Goal: Use online tool/utility: Utilize a website feature to perform a specific function

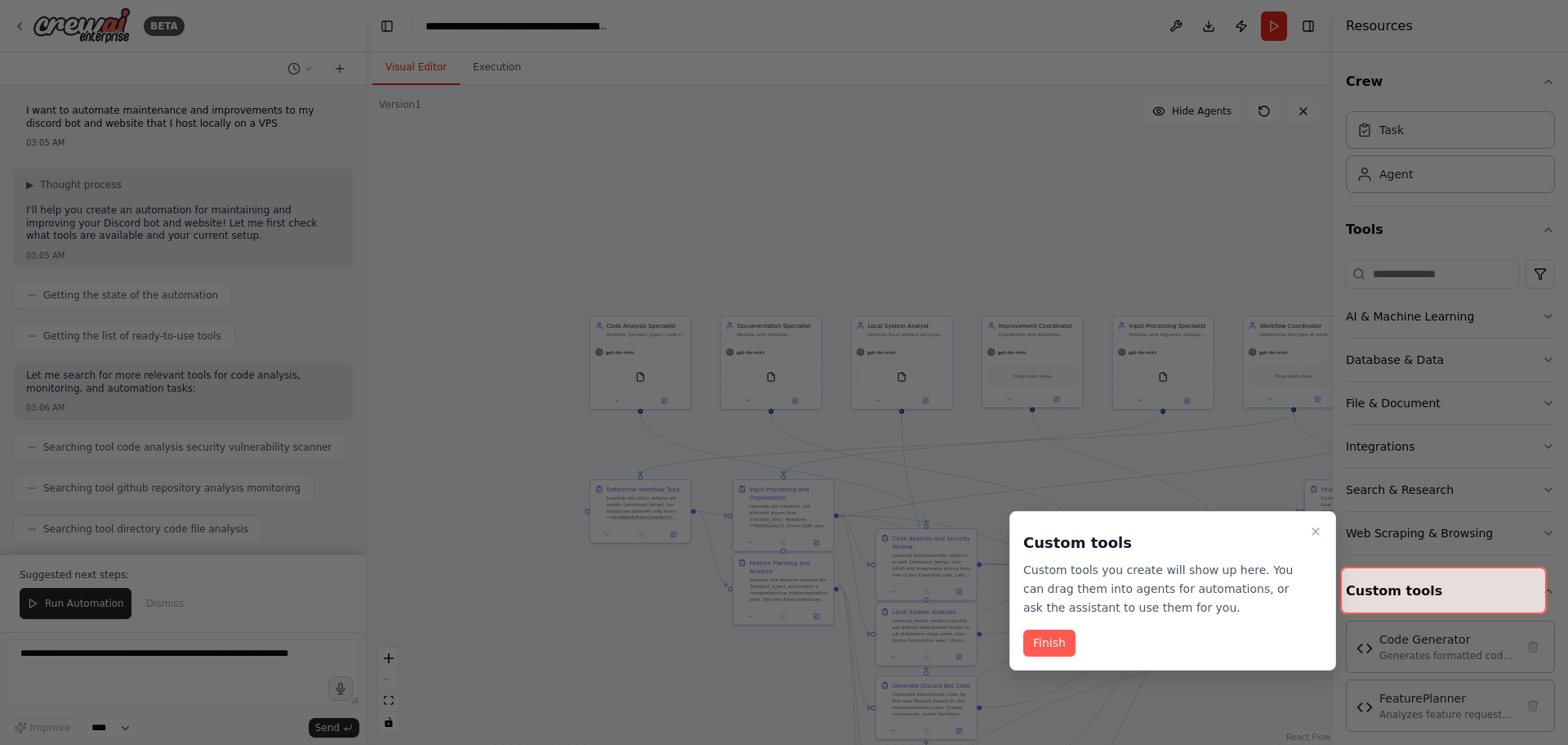
scroll to position [11273, 0]
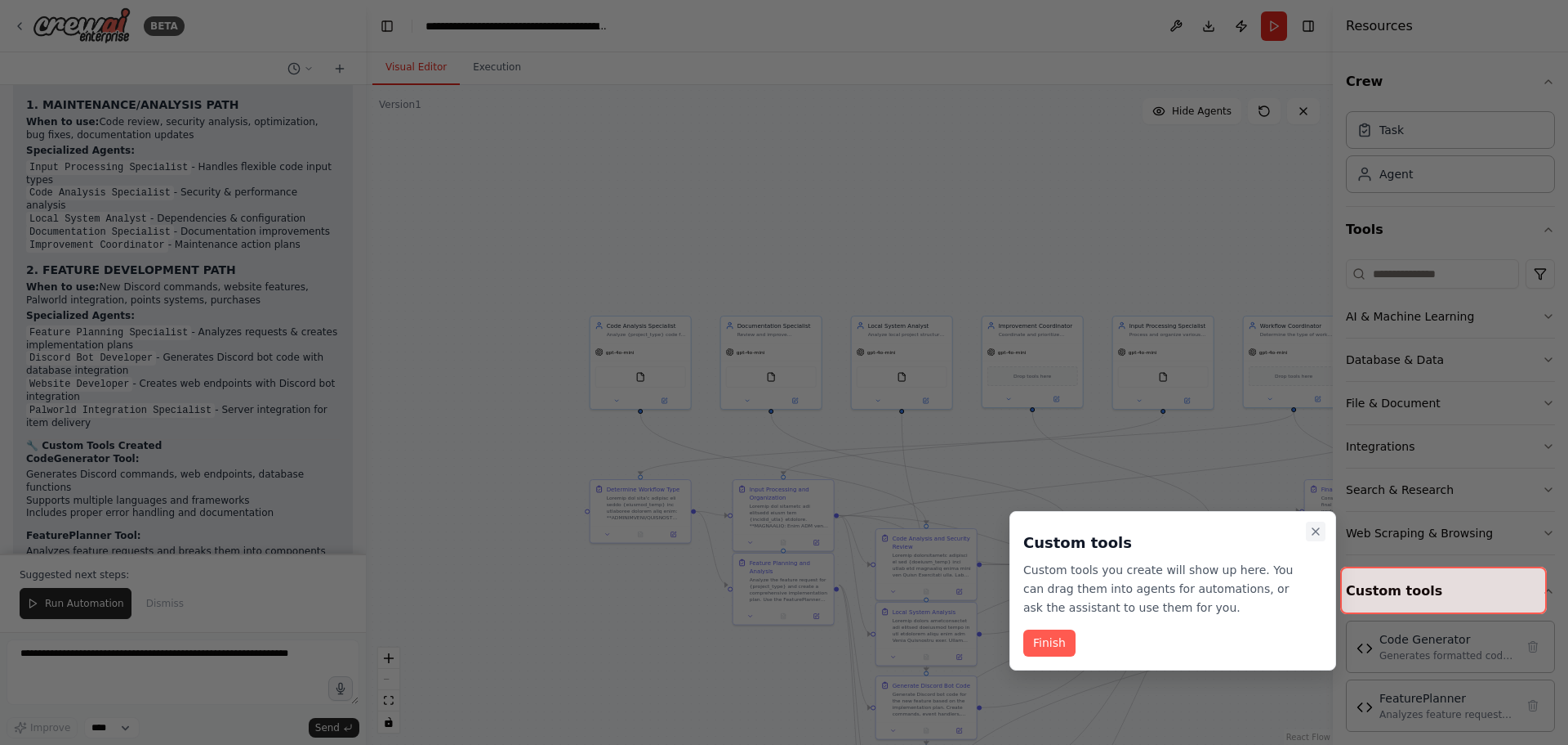
click at [1316, 529] on icon "Close walkthrough" at bounding box center [1315, 530] width 13 height 13
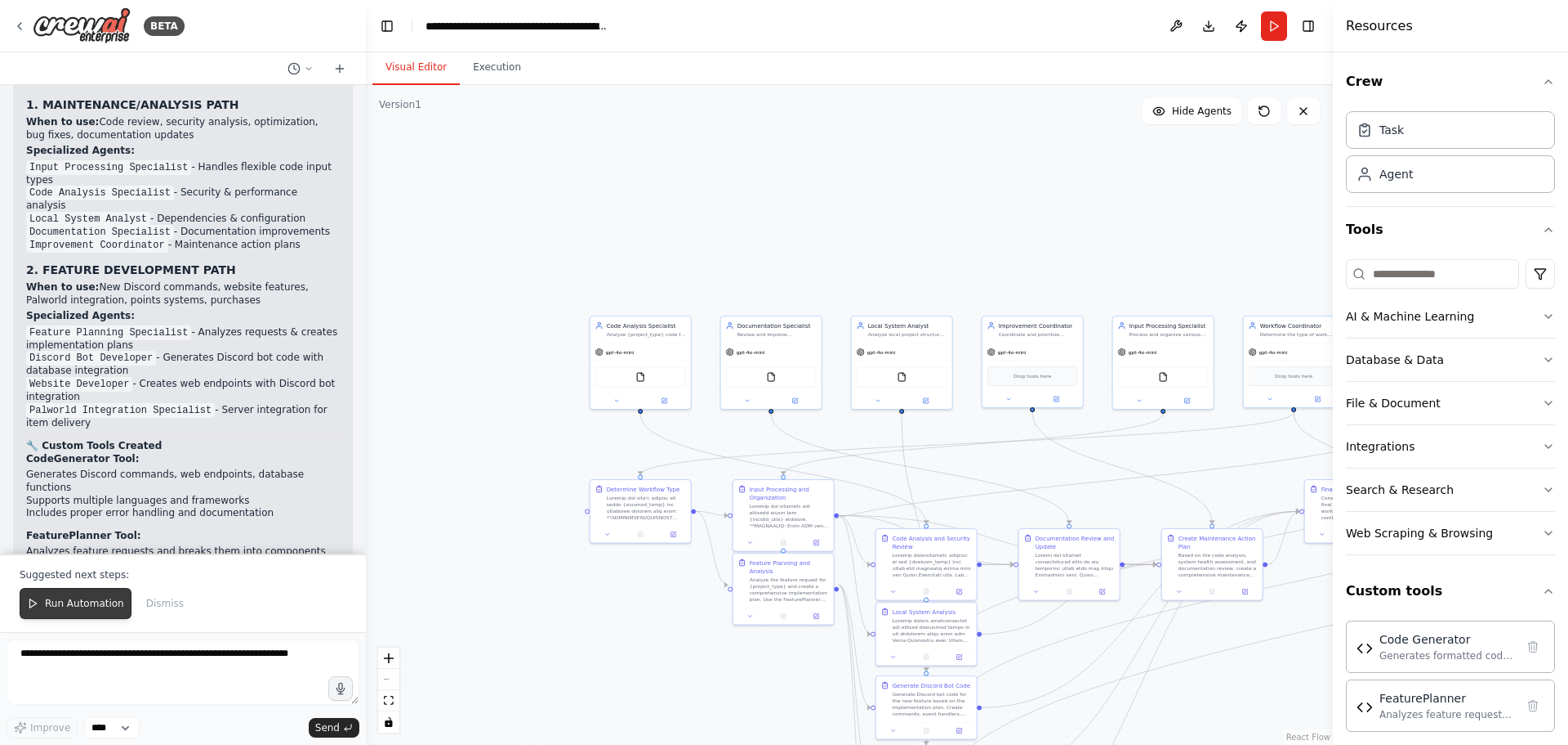
click at [64, 612] on button "Run Automation" at bounding box center [76, 603] width 112 height 31
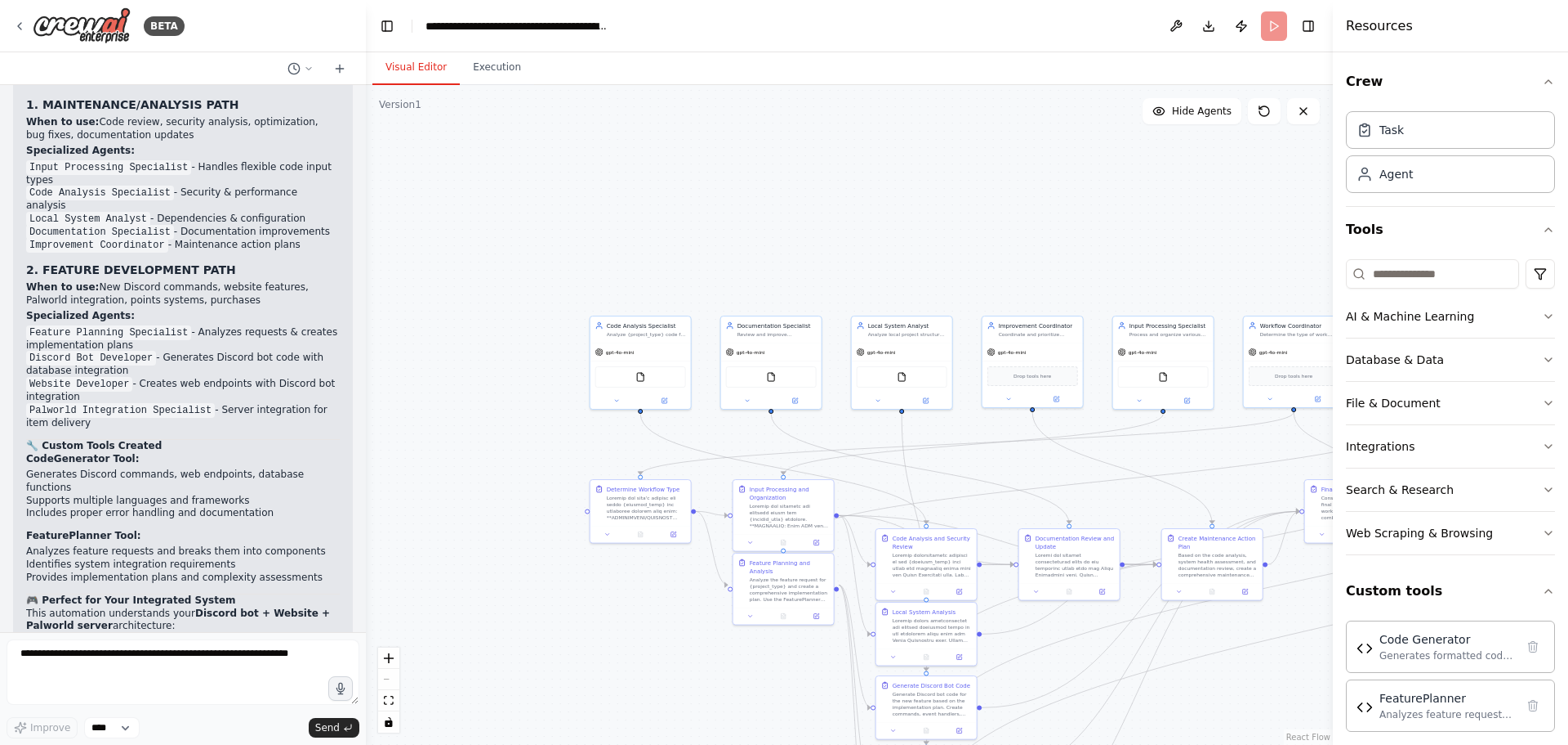
scroll to position [11195, 0]
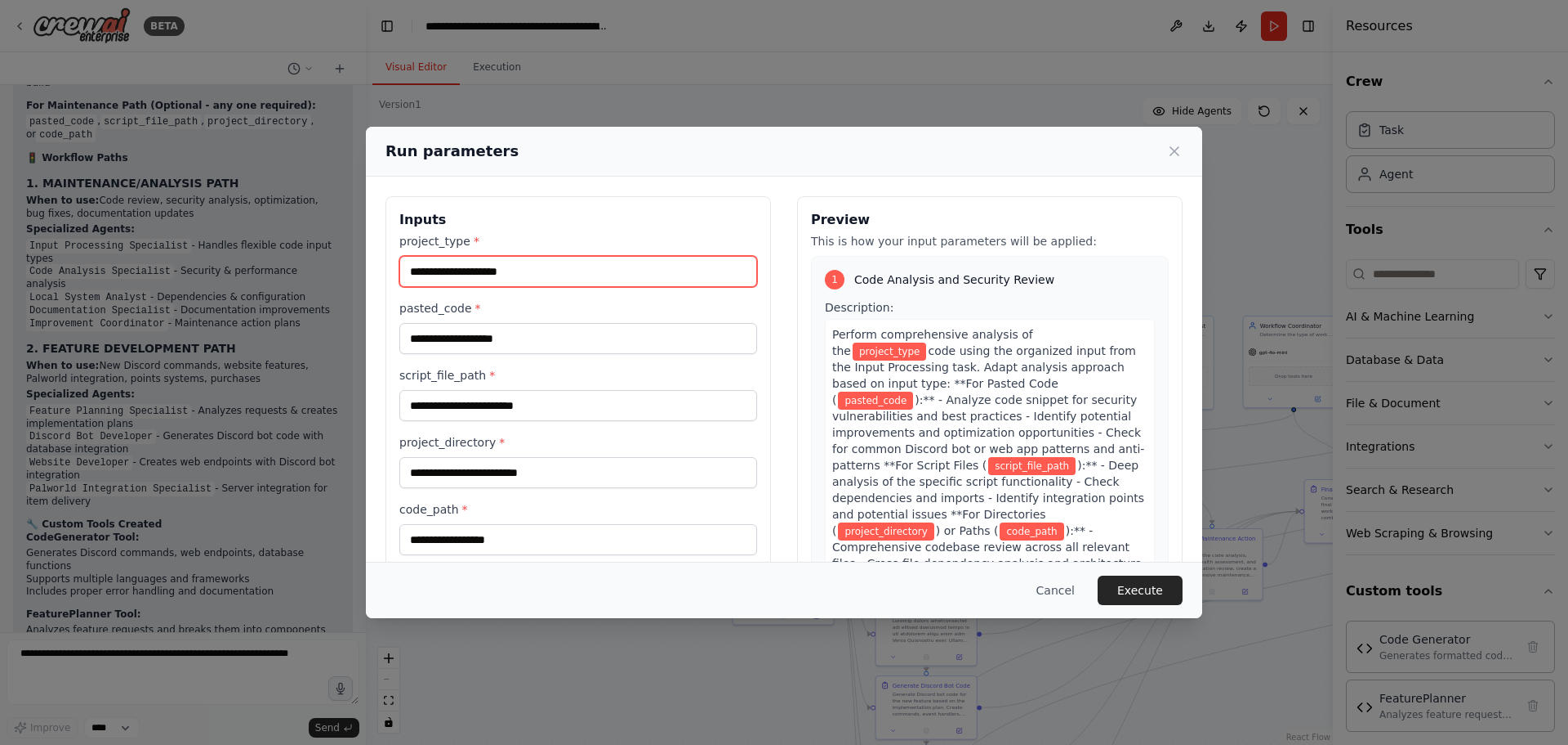
click at [529, 281] on input "project_type *" at bounding box center [578, 272] width 358 height 31
click at [485, 282] on input "project_type *" at bounding box center [578, 272] width 358 height 31
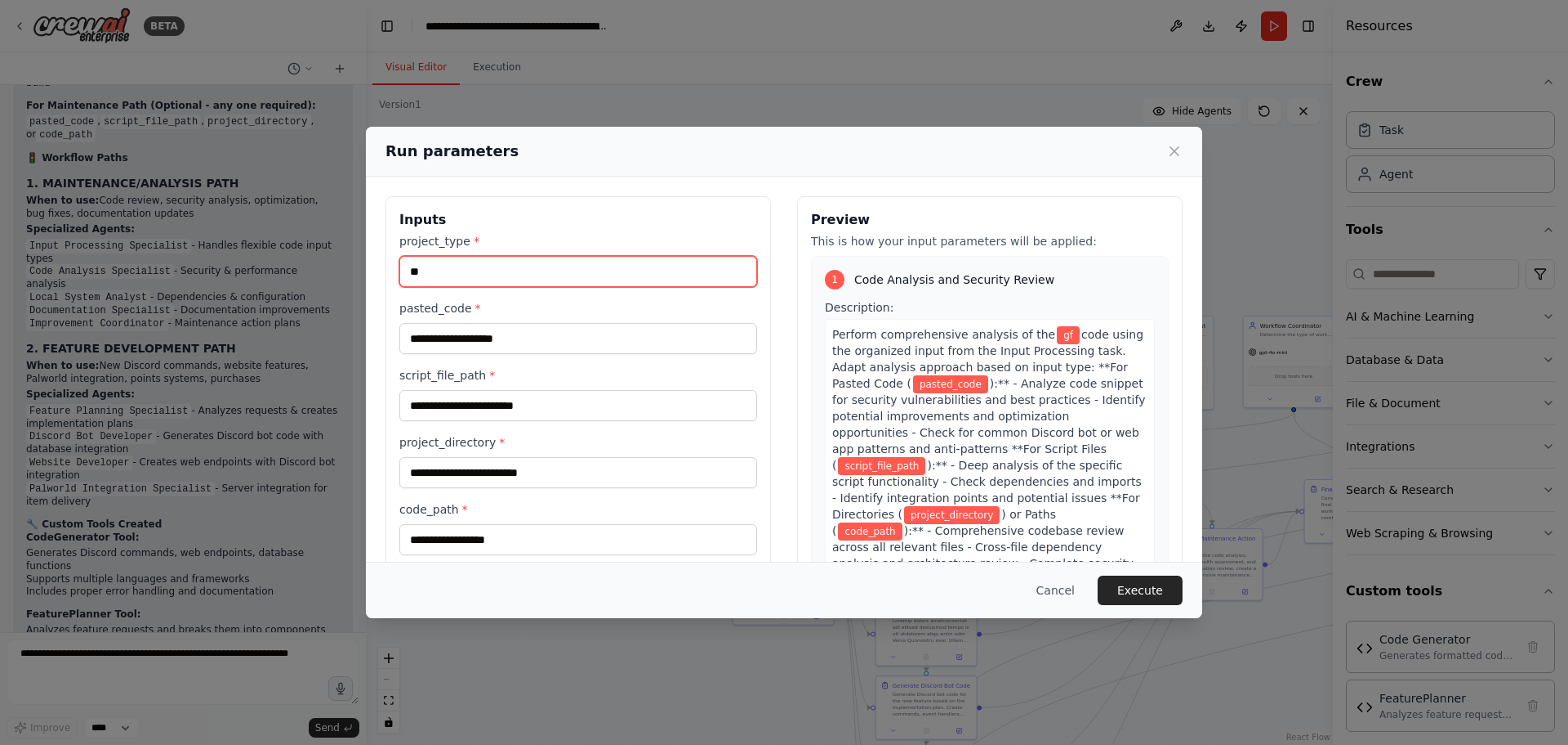
type input "*"
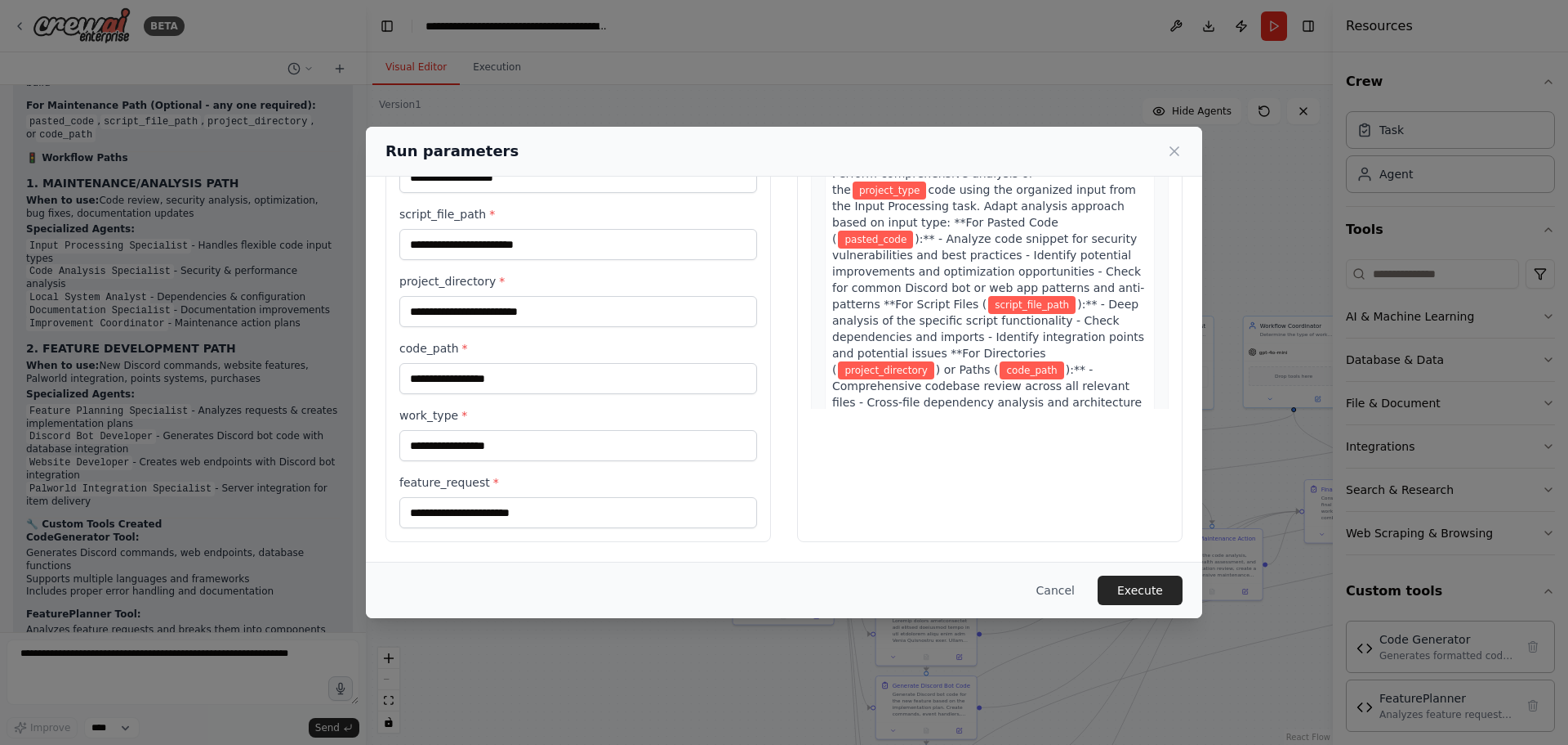
scroll to position [161, 0]
click at [1067, 583] on button "Cancel" at bounding box center [1056, 590] width 65 height 30
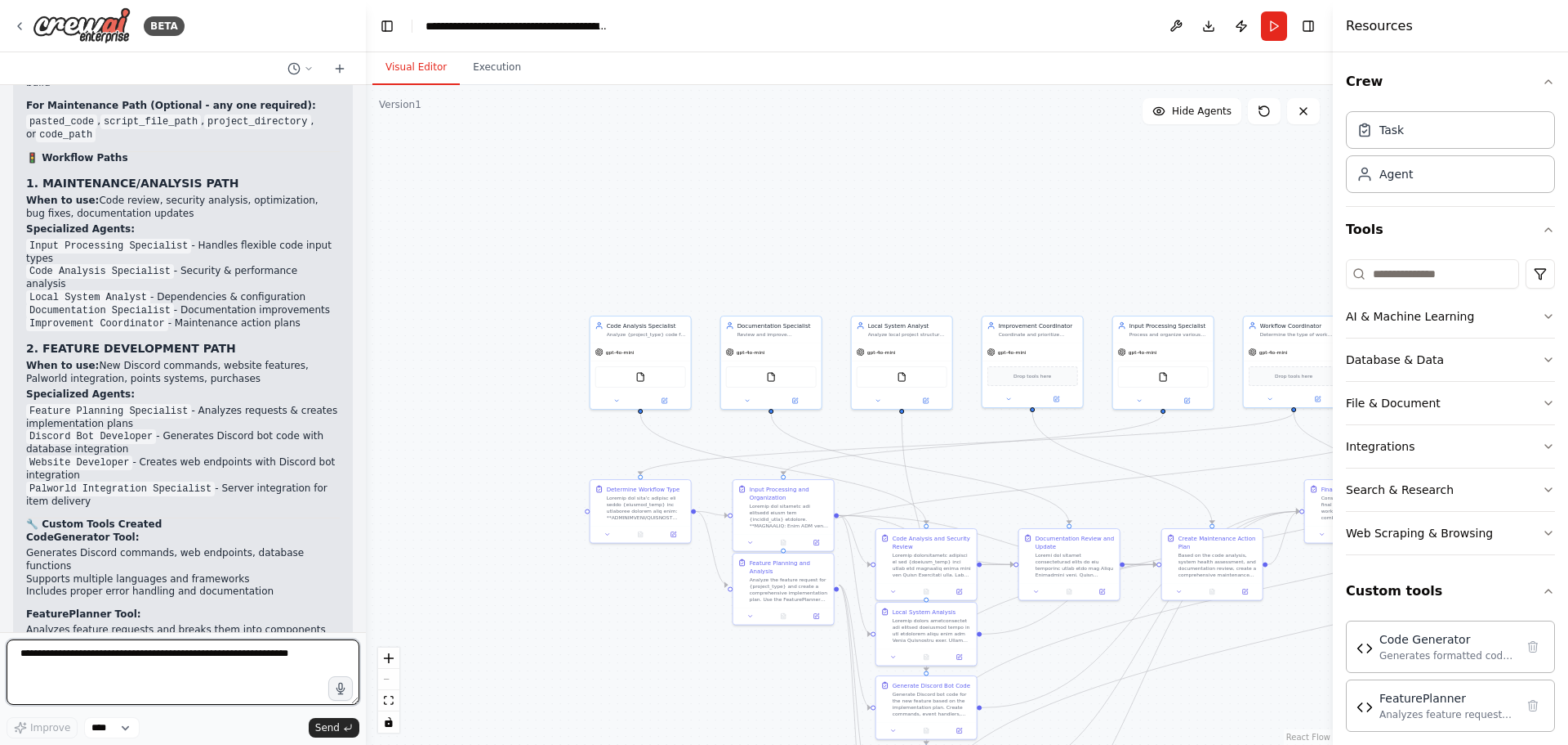
click at [189, 662] on textarea at bounding box center [183, 671] width 353 height 65
type textarea "**********"
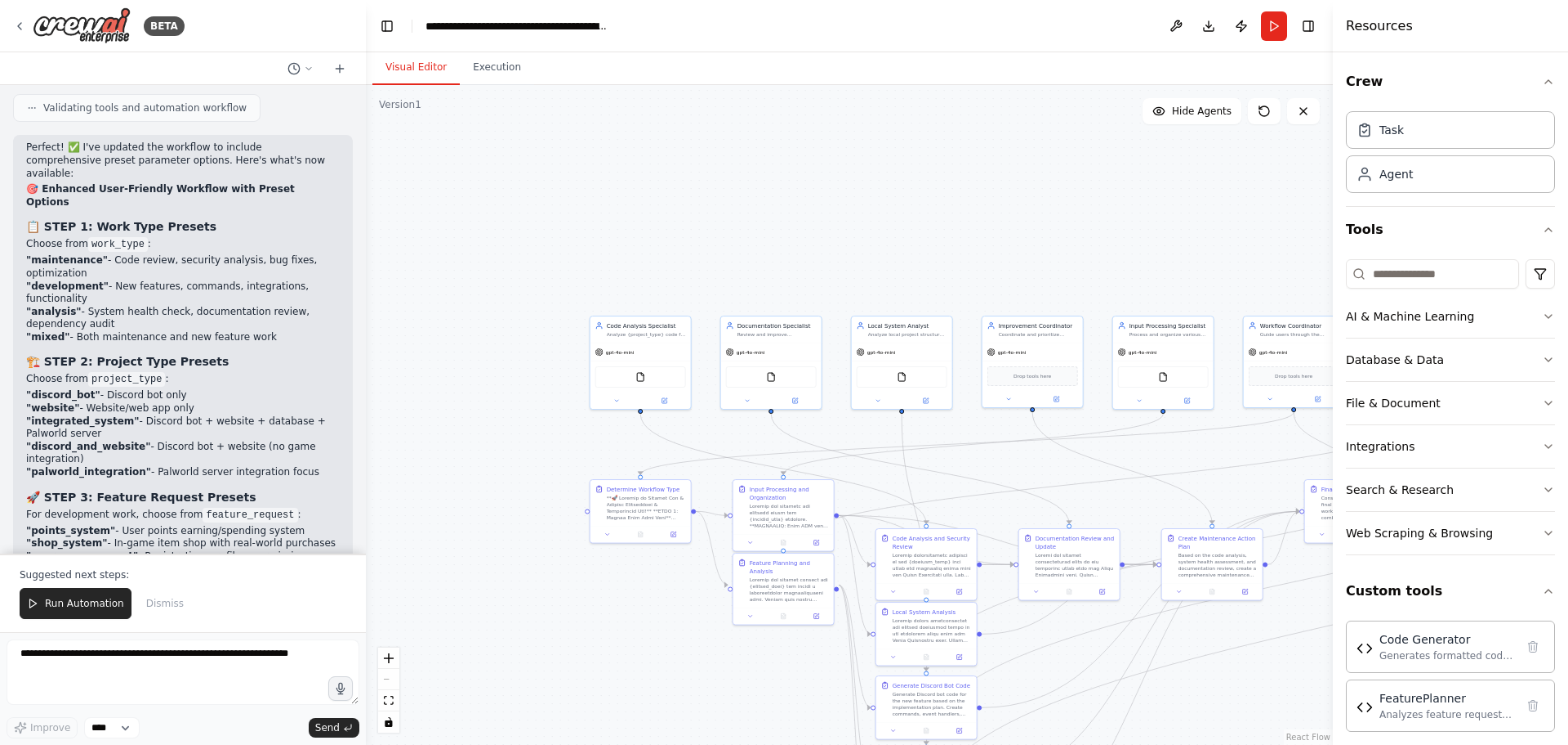
scroll to position [12622, 0]
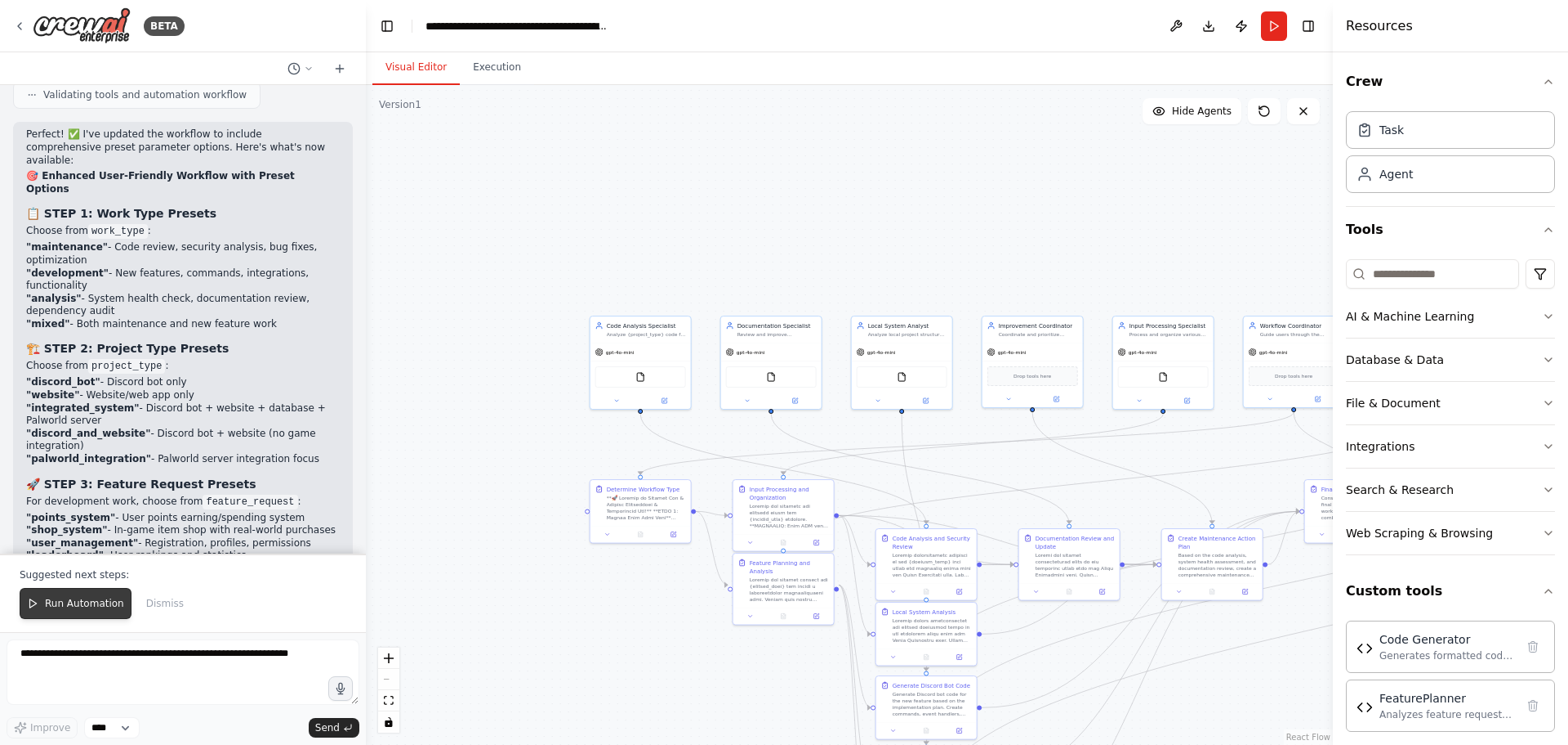
click at [90, 599] on span "Run Automation" at bounding box center [85, 602] width 80 height 13
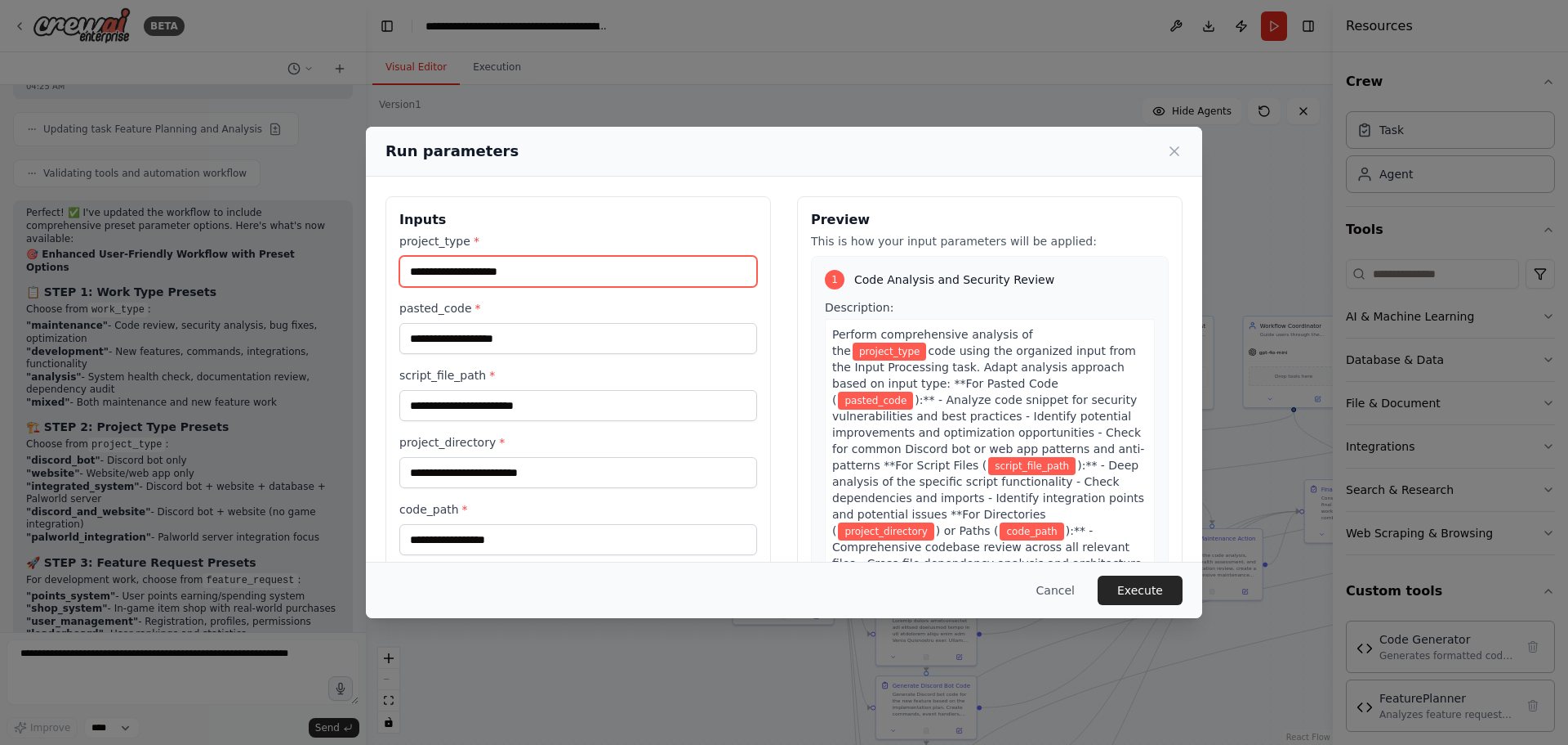
click at [564, 265] on input "project_type *" at bounding box center [578, 272] width 358 height 31
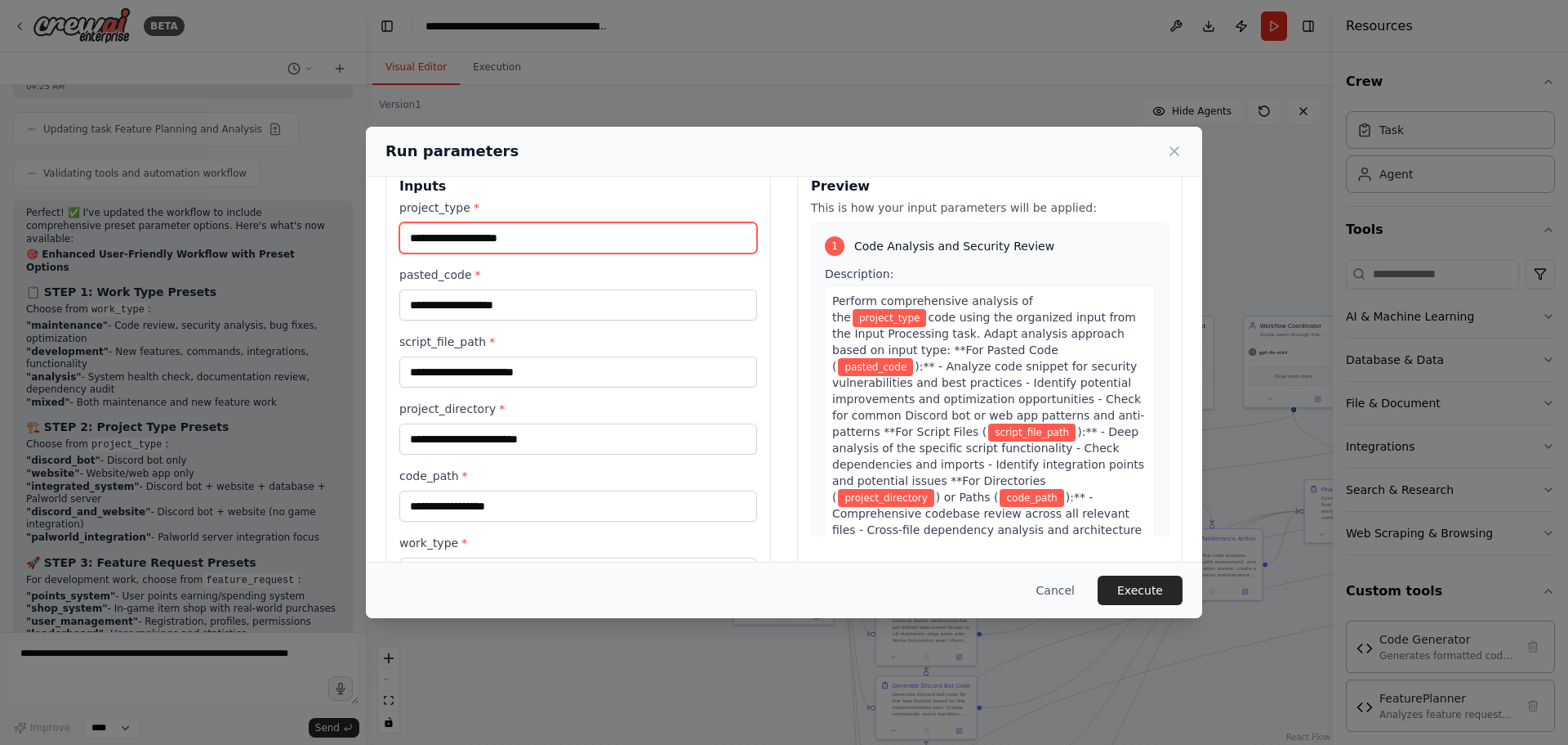
scroll to position [161, 0]
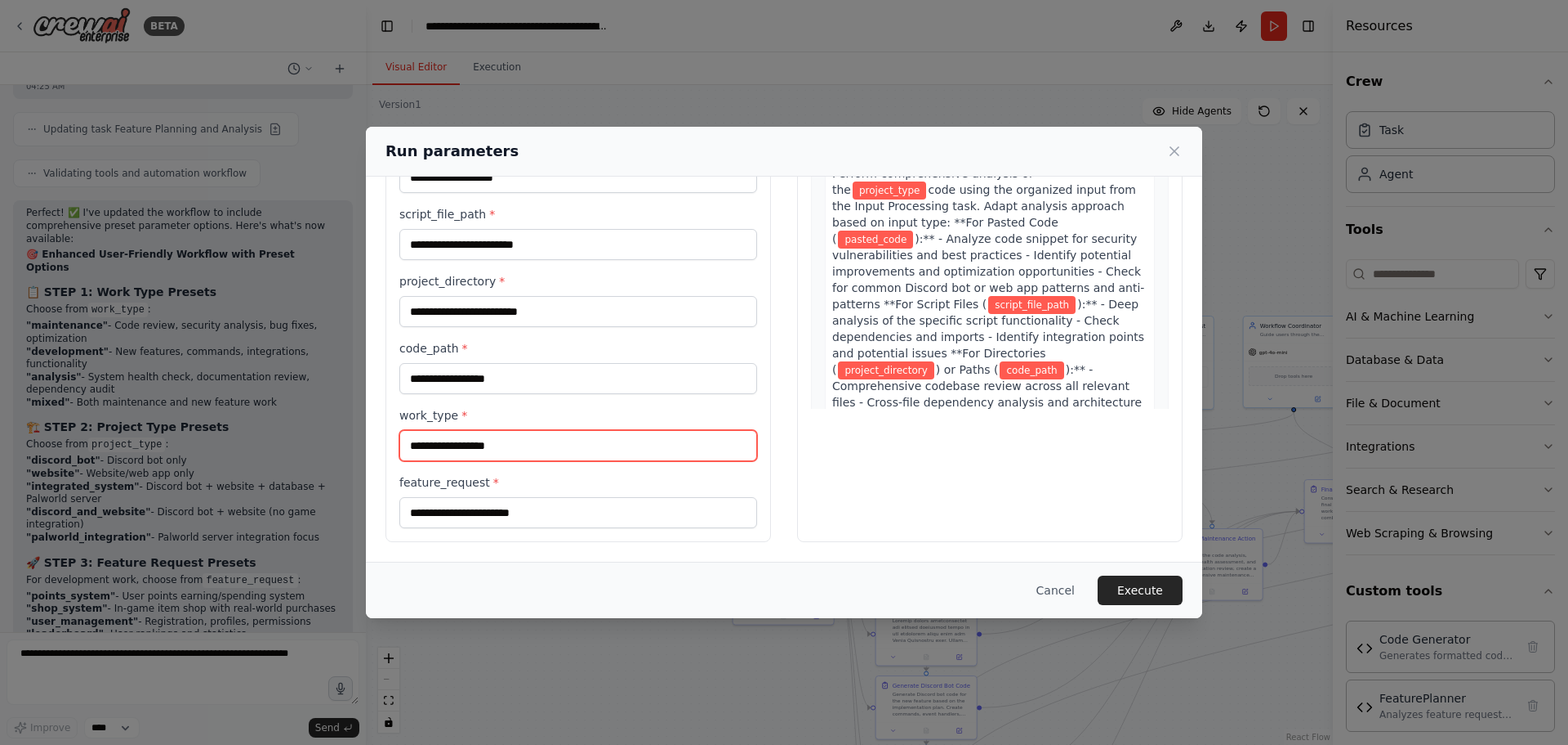
drag, startPoint x: 447, startPoint y: 452, endPoint x: 455, endPoint y: 453, distance: 8.1
click at [449, 452] on input "work_type *" at bounding box center [578, 446] width 358 height 31
click at [1074, 594] on button "Cancel" at bounding box center [1056, 590] width 65 height 30
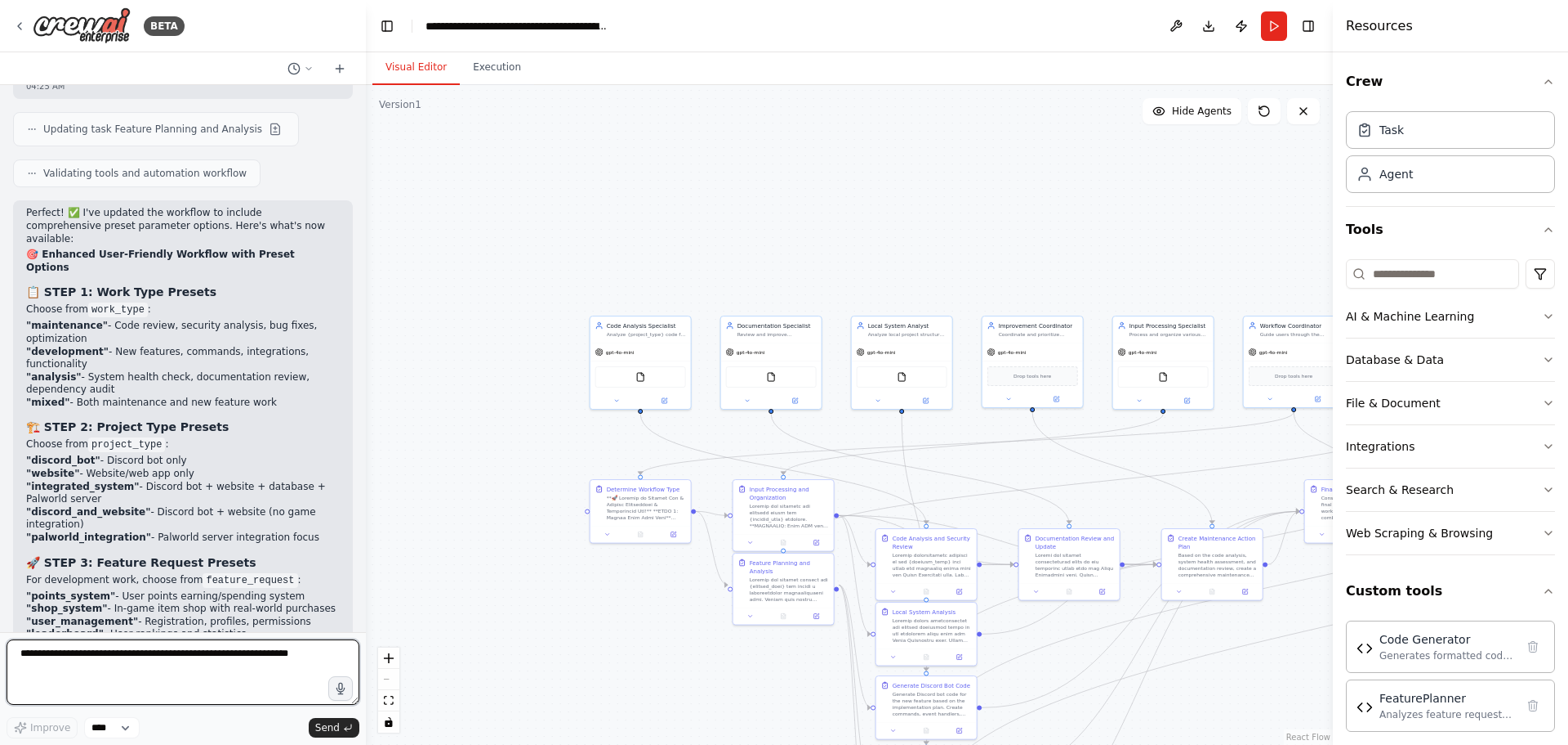
click at [168, 667] on textarea at bounding box center [183, 671] width 353 height 65
